Goal: Information Seeking & Learning: Learn about a topic

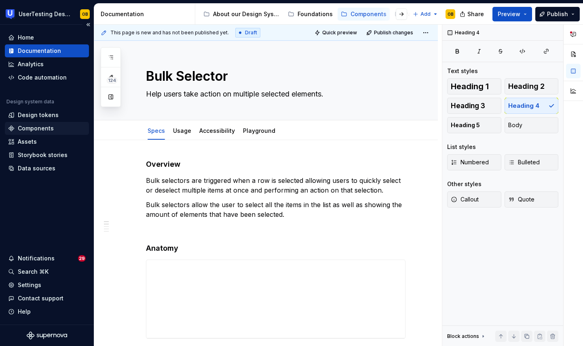
click at [30, 127] on div "Components" at bounding box center [36, 128] width 36 height 8
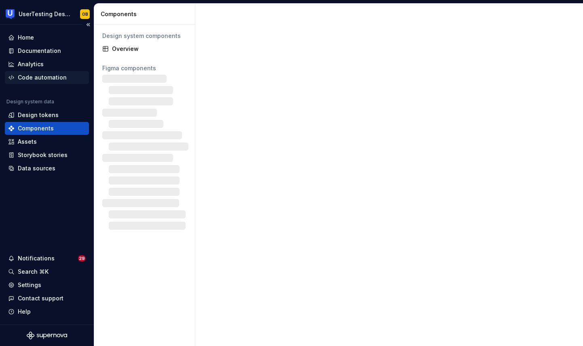
click at [33, 78] on div "Code automation" at bounding box center [42, 78] width 49 height 8
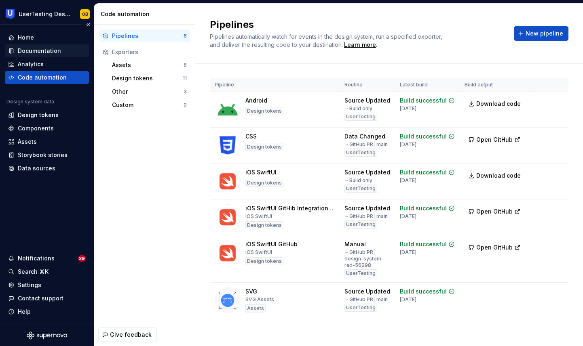
click at [41, 52] on div "Documentation" at bounding box center [39, 51] width 43 height 8
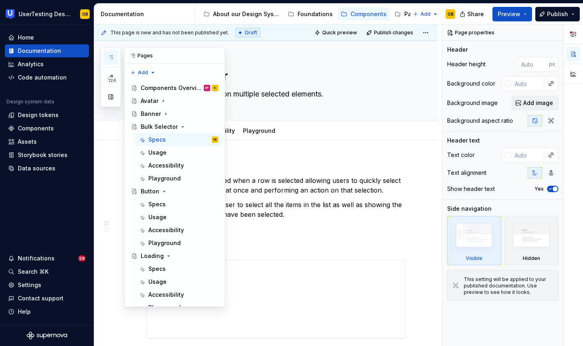
click at [113, 61] on button "button" at bounding box center [110, 57] width 15 height 15
click at [175, 125] on div "Bulk Selector" at bounding box center [159, 127] width 37 height 8
click at [151, 192] on div "Button" at bounding box center [150, 192] width 19 height 8
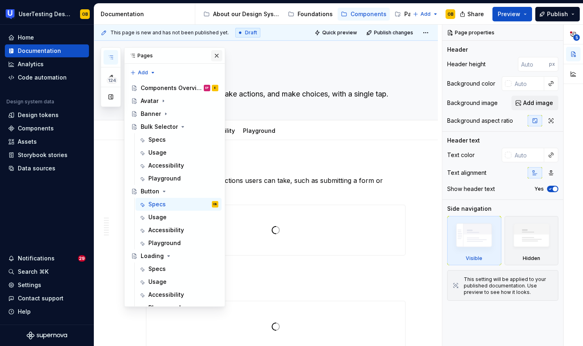
click at [217, 55] on button "button" at bounding box center [216, 55] width 11 height 11
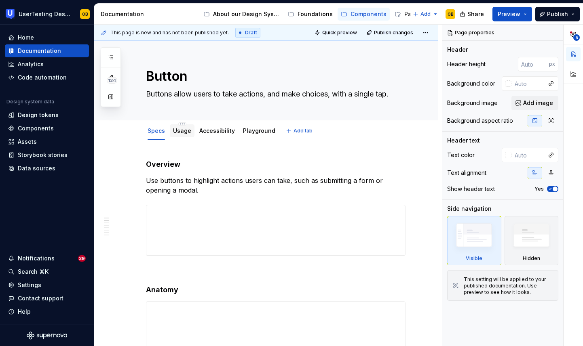
click at [184, 131] on link "Usage" at bounding box center [182, 130] width 18 height 7
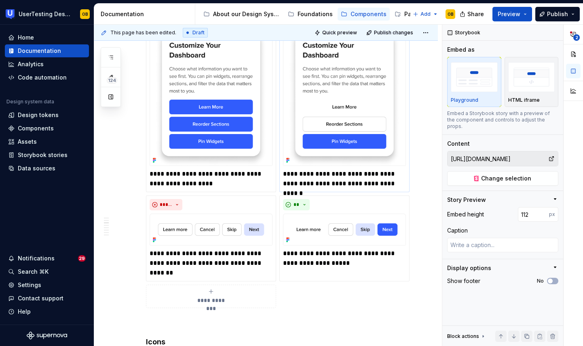
scroll to position [398, 0]
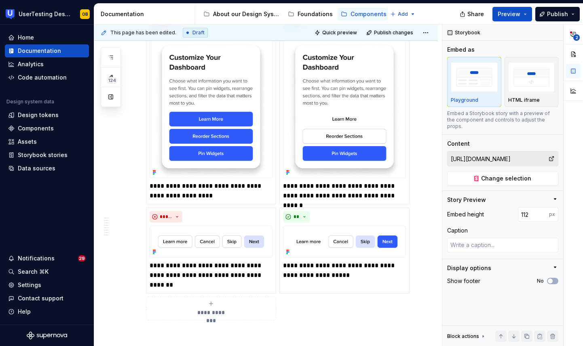
type textarea "*"
